Goal: Task Accomplishment & Management: Use online tool/utility

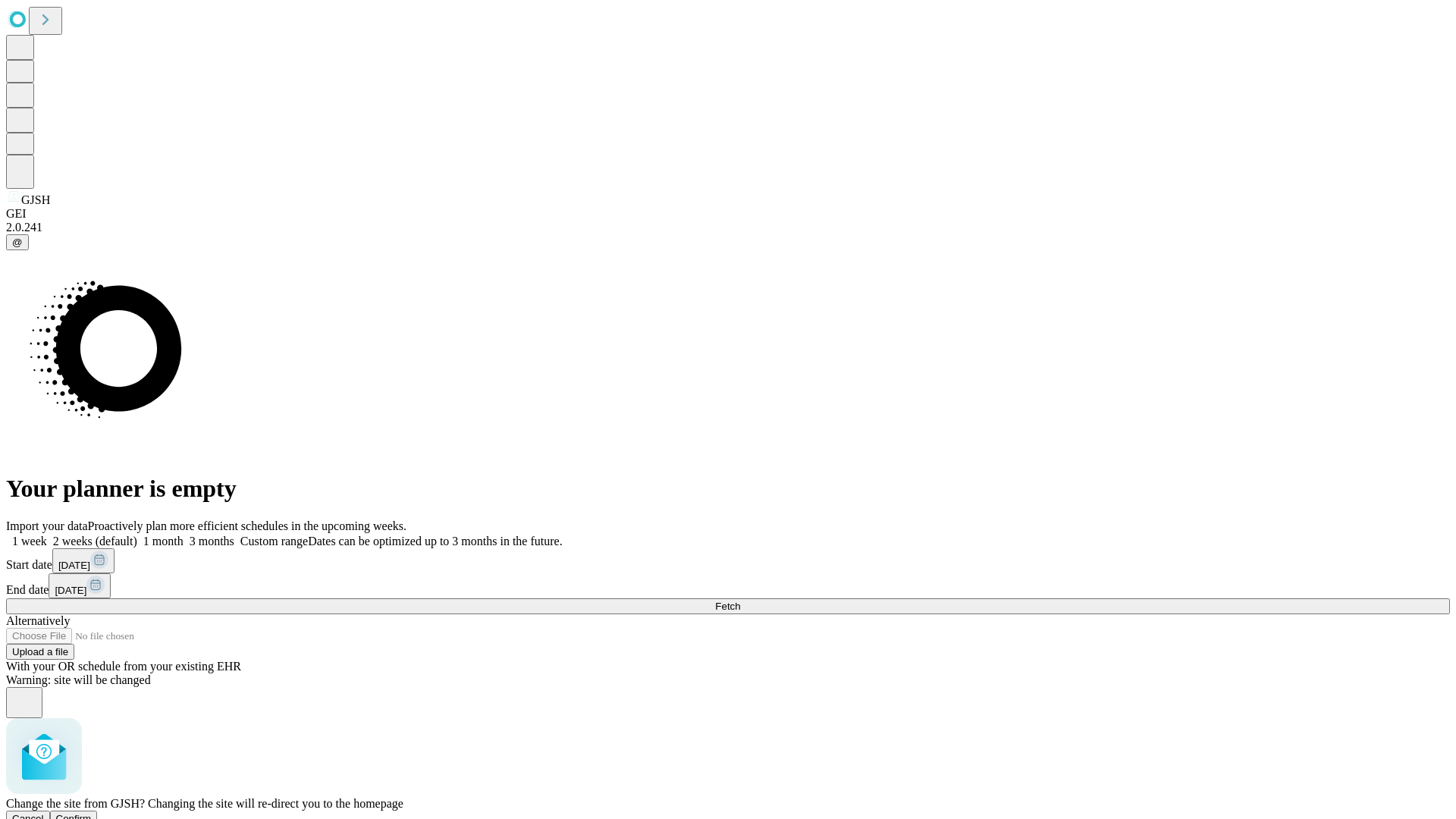
click at [92, 813] on span "Confirm" at bounding box center [74, 819] width 36 height 11
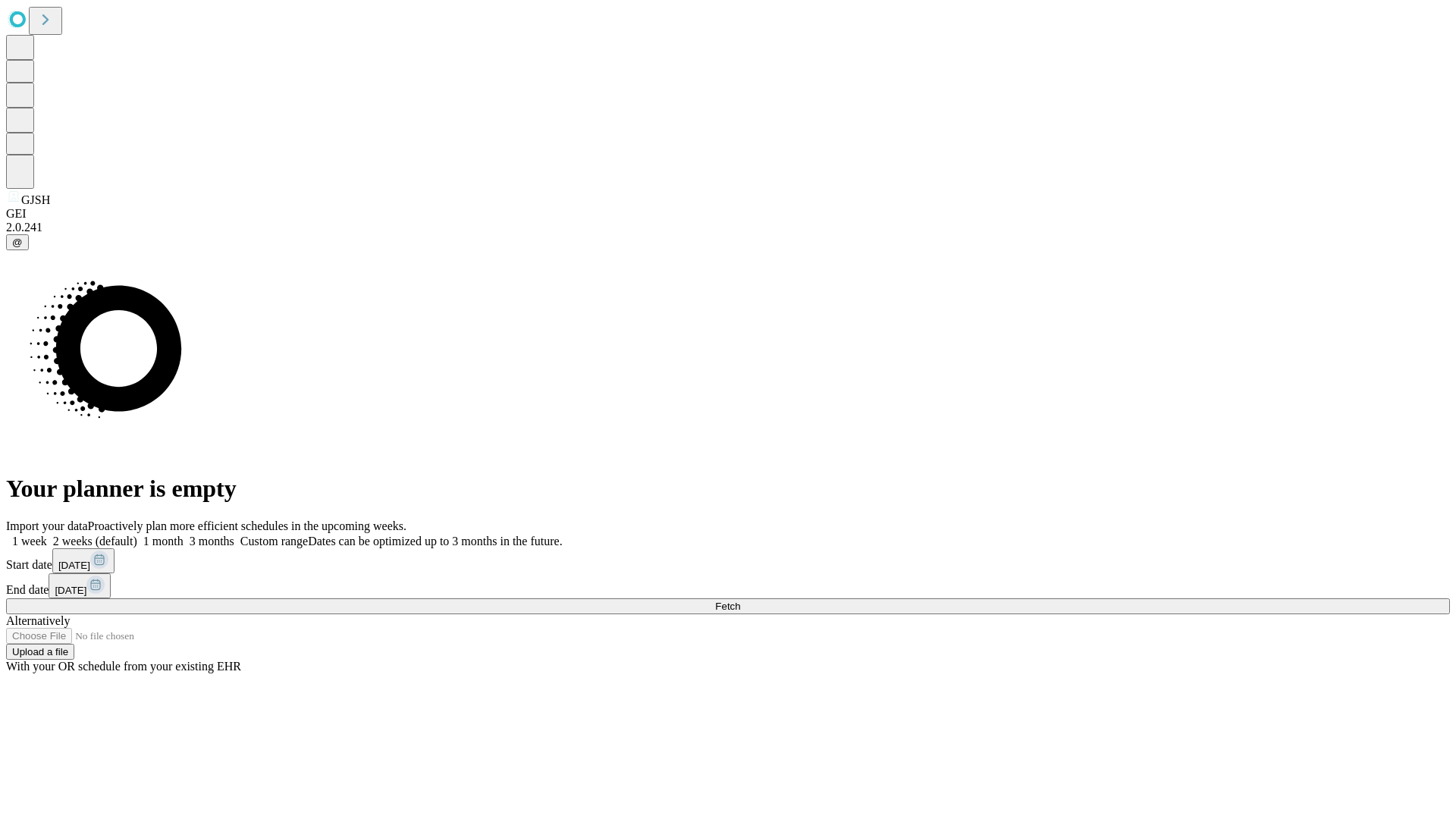
click at [183, 535] on label "1 month" at bounding box center [161, 541] width 46 height 13
click at [740, 601] on span "Fetch" at bounding box center [727, 606] width 25 height 11
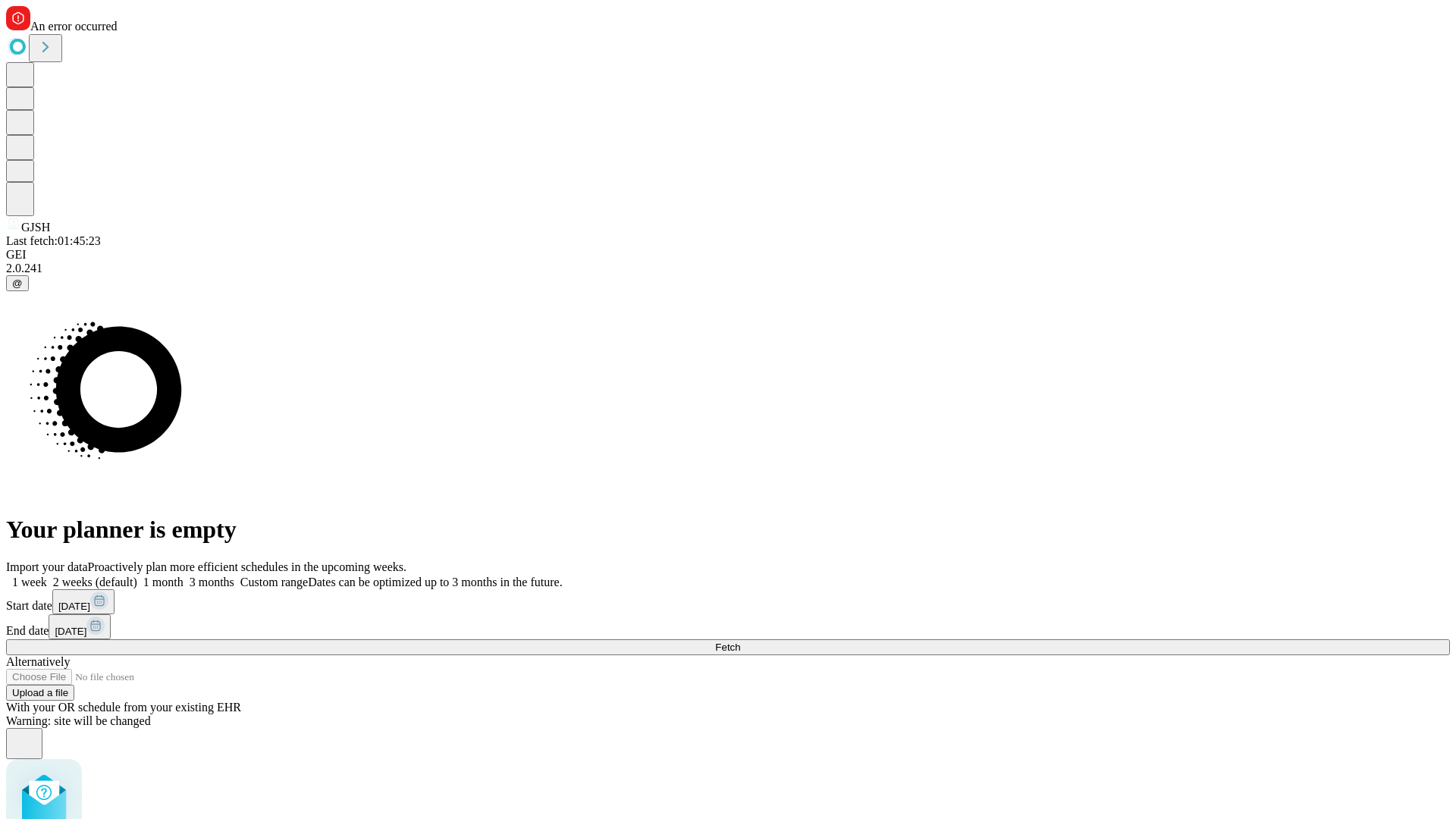
click at [183, 576] on label "1 month" at bounding box center [161, 582] width 46 height 13
click at [740, 641] on span "Fetch" at bounding box center [727, 647] width 25 height 11
click at [183, 576] on label "1 month" at bounding box center [161, 582] width 46 height 13
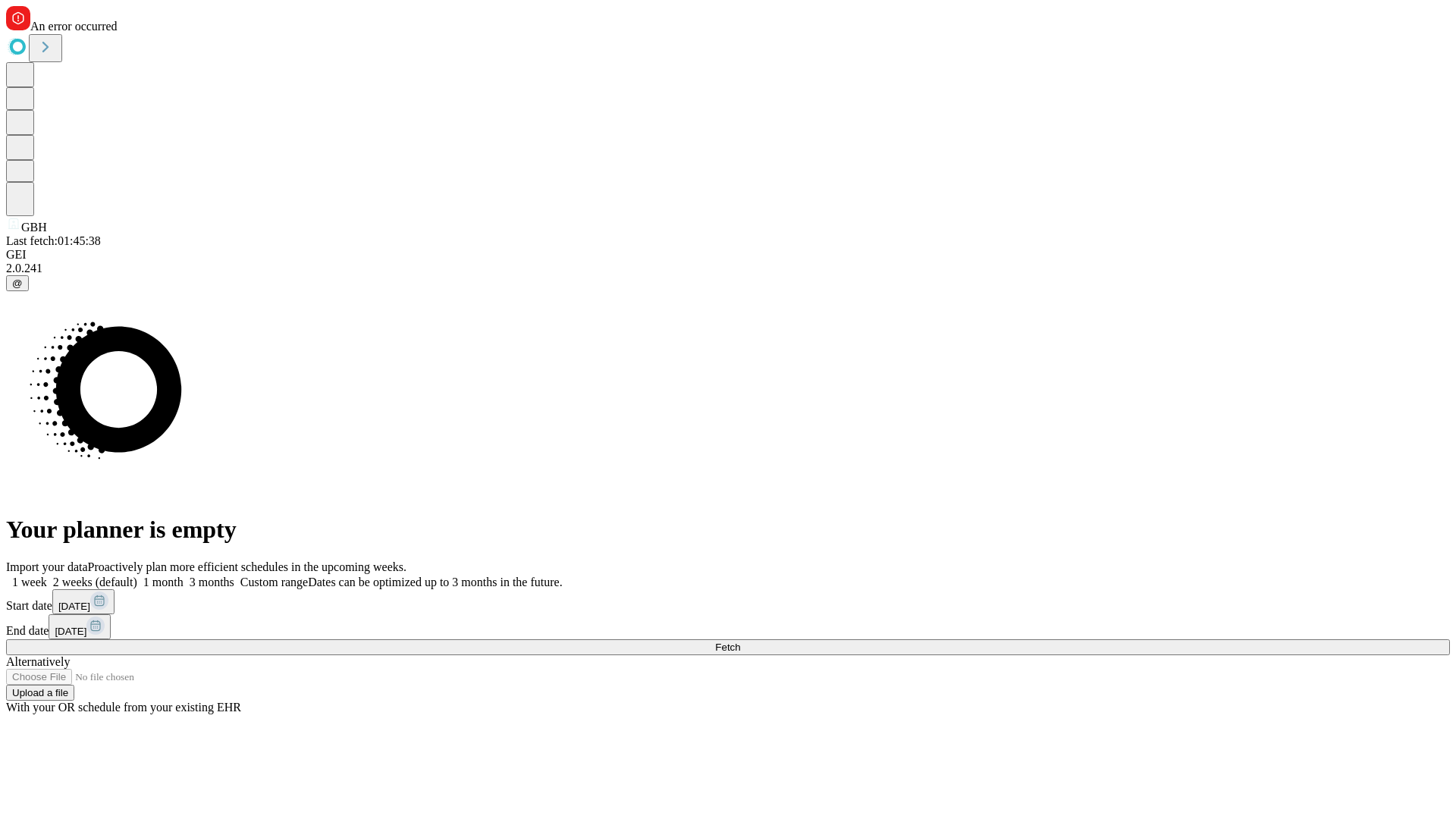
click at [740, 641] on span "Fetch" at bounding box center [727, 647] width 25 height 11
click at [183, 576] on label "1 month" at bounding box center [161, 582] width 46 height 13
click at [740, 641] on span "Fetch" at bounding box center [727, 647] width 25 height 11
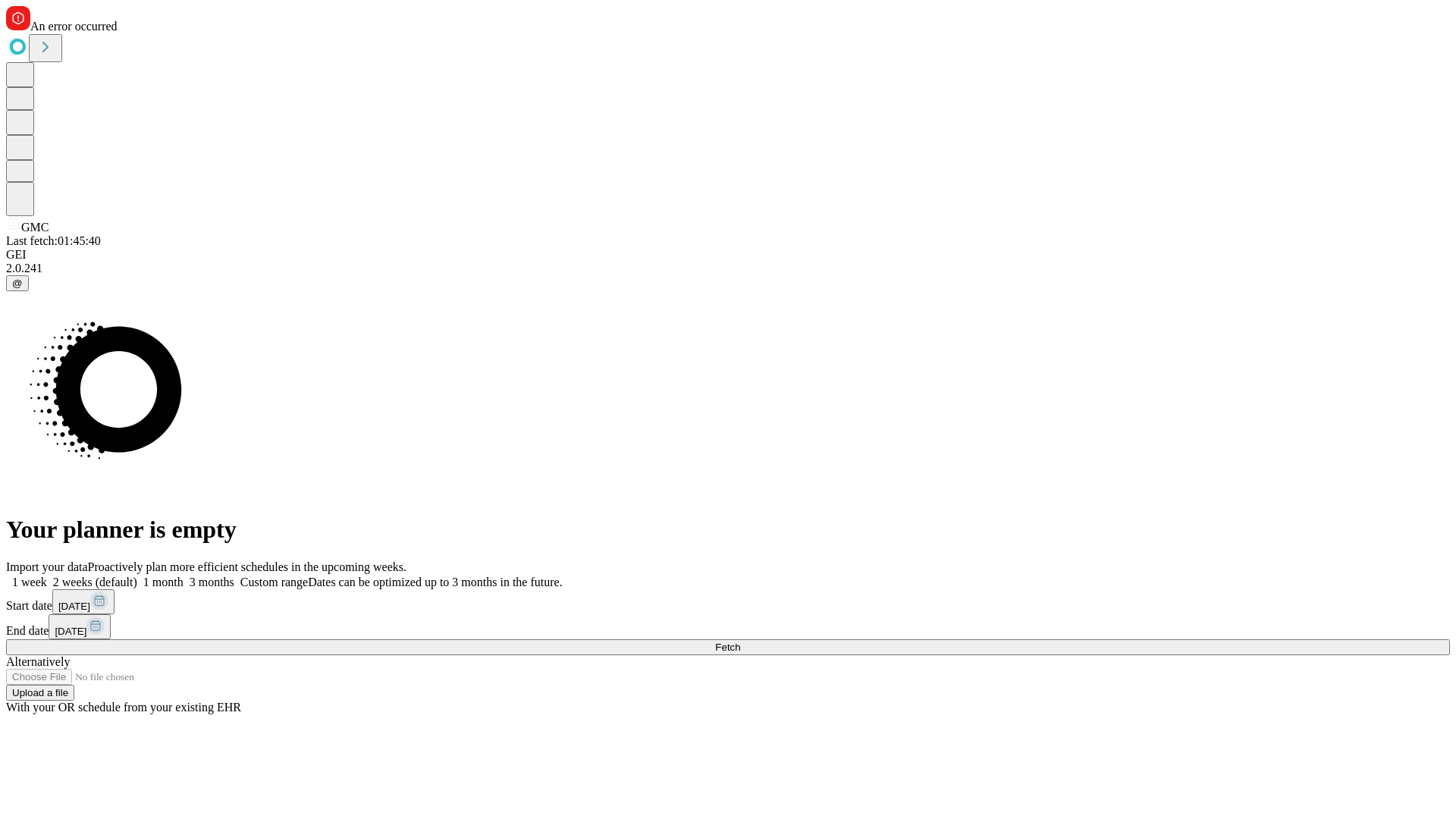
click at [183, 576] on label "1 month" at bounding box center [161, 582] width 46 height 13
click at [740, 641] on span "Fetch" at bounding box center [727, 647] width 25 height 11
click at [183, 576] on label "1 month" at bounding box center [161, 582] width 46 height 13
click at [740, 641] on span "Fetch" at bounding box center [727, 647] width 25 height 11
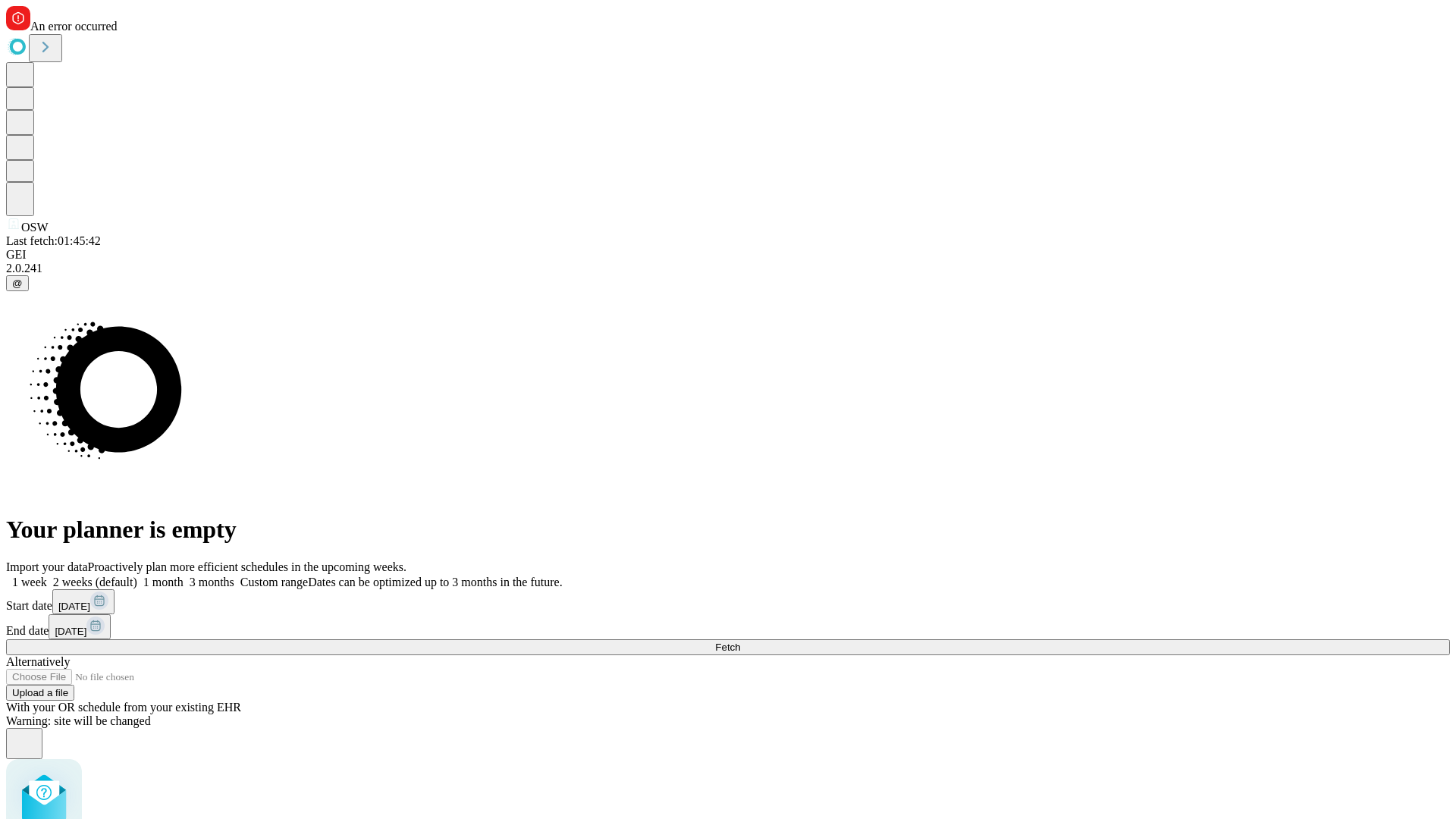
click at [183, 576] on label "1 month" at bounding box center [161, 582] width 46 height 13
click at [740, 641] on span "Fetch" at bounding box center [727, 647] width 25 height 11
click at [183, 576] on label "1 month" at bounding box center [161, 582] width 46 height 13
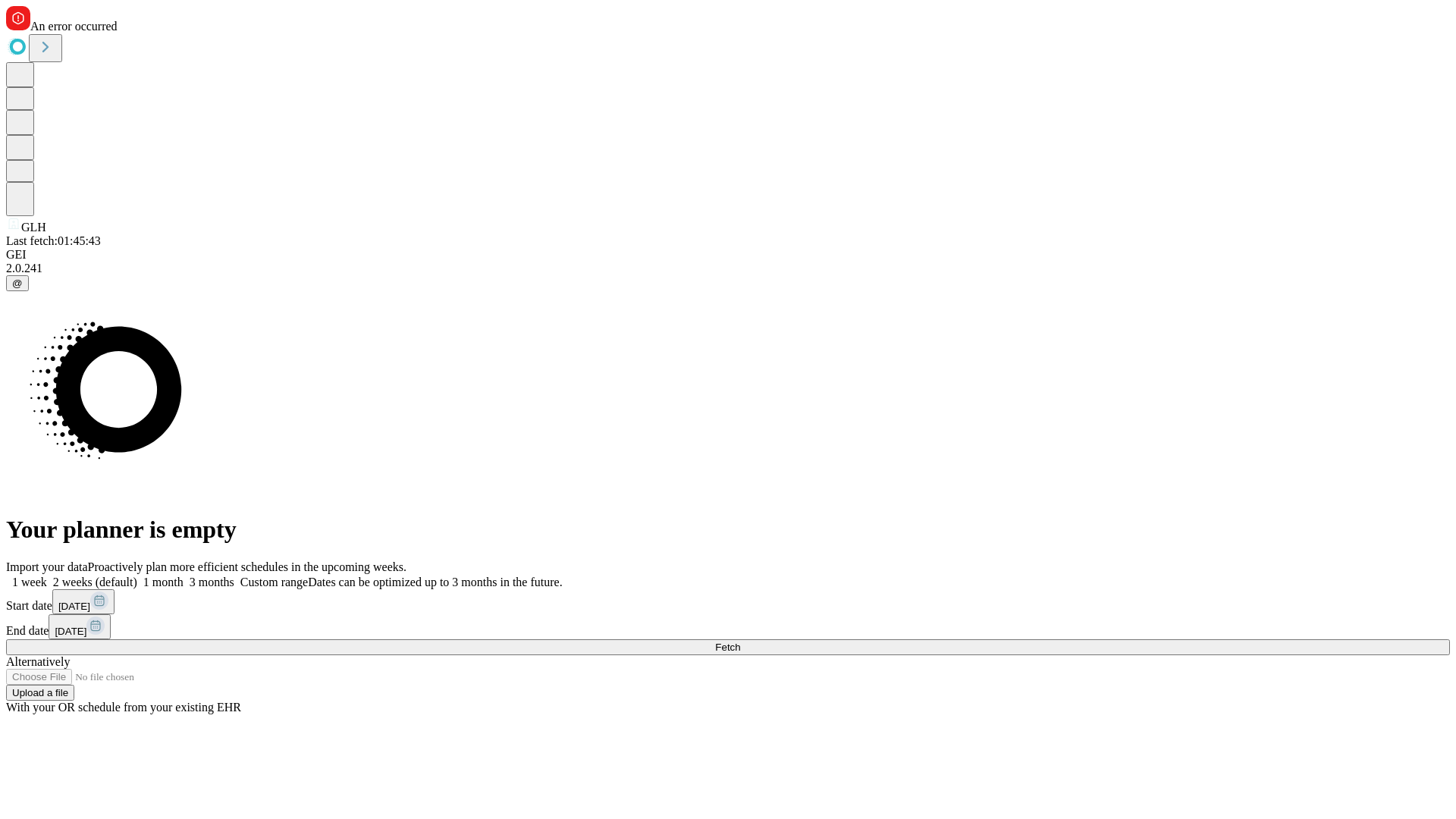
click at [740, 641] on span "Fetch" at bounding box center [727, 647] width 25 height 11
click at [183, 576] on label "1 month" at bounding box center [161, 582] width 46 height 13
click at [740, 641] on span "Fetch" at bounding box center [727, 647] width 25 height 11
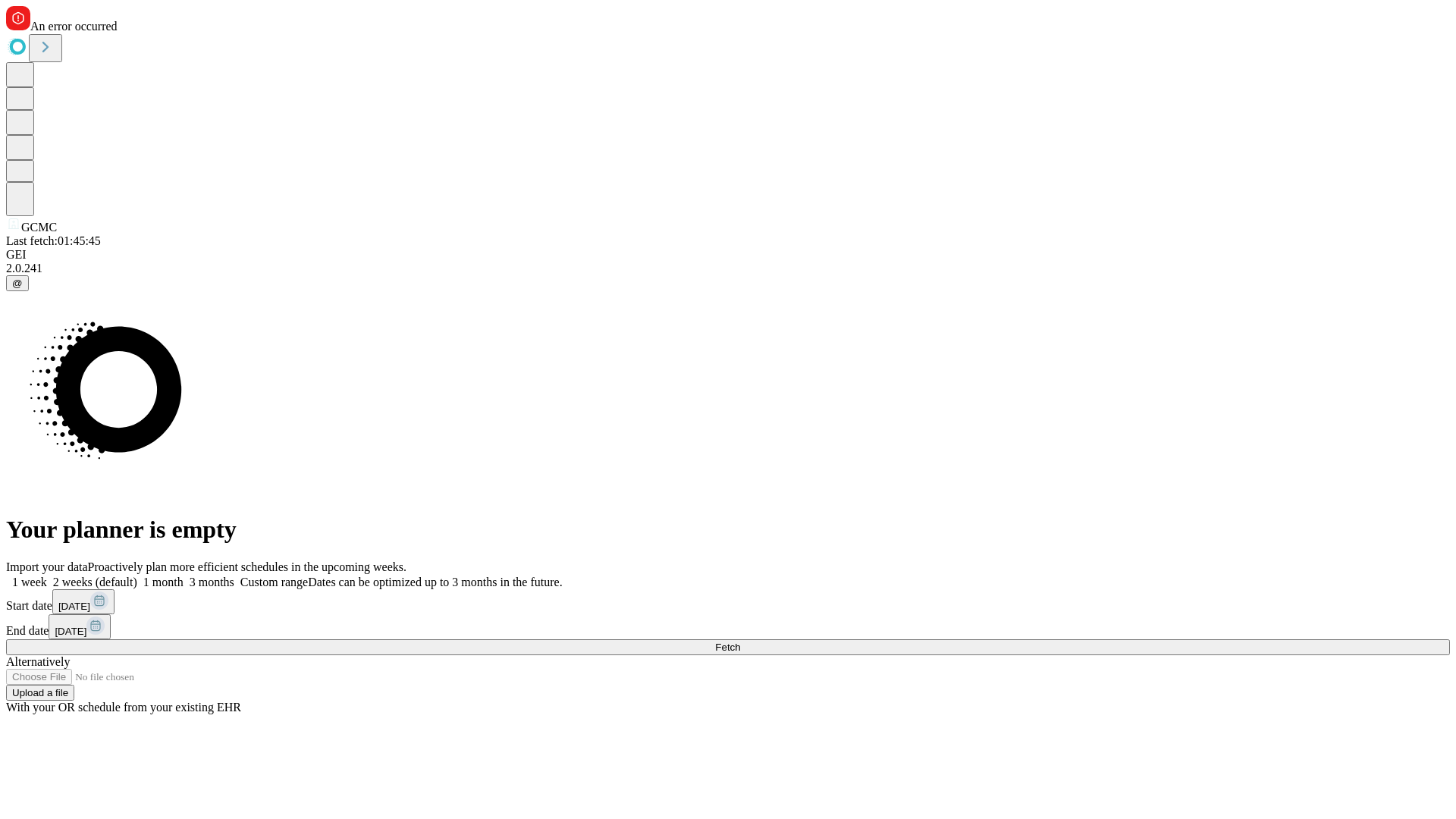
click at [183, 576] on label "1 month" at bounding box center [161, 582] width 46 height 13
click at [740, 641] on span "Fetch" at bounding box center [727, 647] width 25 height 11
click at [183, 576] on label "1 month" at bounding box center [161, 582] width 46 height 13
click at [740, 641] on span "Fetch" at bounding box center [727, 647] width 25 height 11
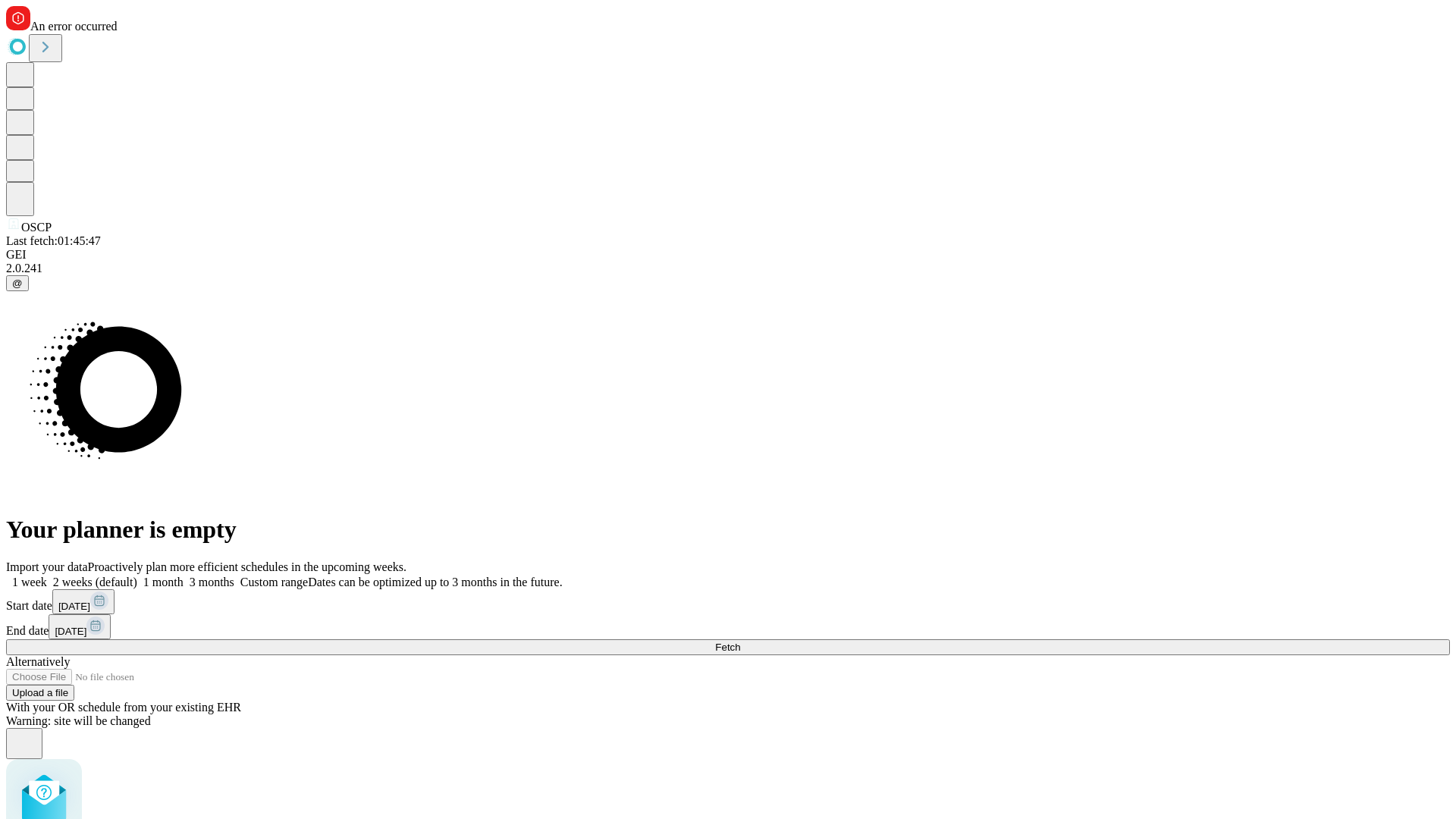
click at [183, 576] on label "1 month" at bounding box center [161, 582] width 46 height 13
click at [740, 641] on span "Fetch" at bounding box center [727, 647] width 25 height 11
